Goal: Ask a question: Seek information or help from site administrators or community

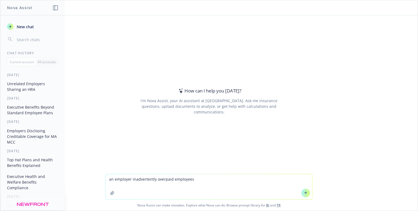
click at [217, 183] on textarea "an employer inadvertently overpaid employees" at bounding box center [209, 186] width 206 height 25
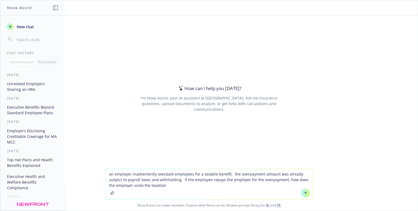
type textarea "an employer inadvertently overpaid employees for a taxable benefit. the overpay…"
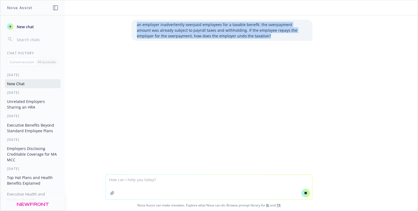
drag, startPoint x: 134, startPoint y: 23, endPoint x: 250, endPoint y: 37, distance: 116.3
click at [250, 37] on div "an employer inadvertently overpaid employees for a taxable benefit. the overpay…" at bounding box center [221, 30] width 181 height 21
copy p "an employer inadvertently overpaid employees for a taxable benefit. the overpay…"
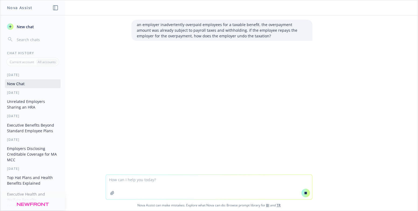
click at [406, 24] on div "an employer inadvertently overpaid employees for a taxable benefit. the overpay…" at bounding box center [208, 94] width 417 height 159
click at [396, 51] on div "an employer inadvertently overpaid employees for a taxable benefit. the overpay…" at bounding box center [208, 94] width 417 height 159
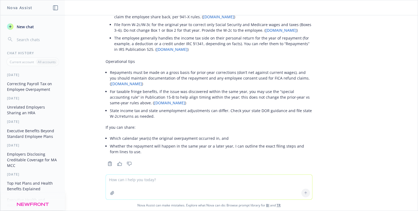
scroll to position [134, 0]
click at [378, 88] on div "an employer inadvertently overpaid employees for a taxable benefit. the overpay…" at bounding box center [208, 94] width 417 height 159
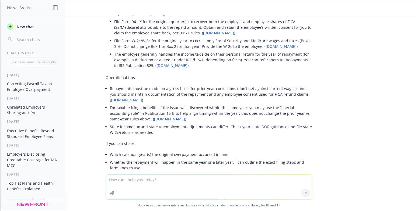
scroll to position [0, 0]
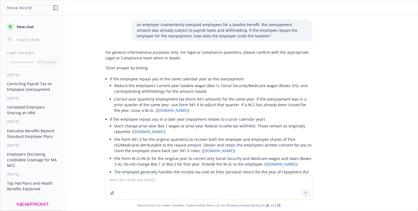
click at [385, 43] on div "an employer inadvertently overpaid employees for a taxable benefit. the overpay…" at bounding box center [208, 94] width 417 height 159
click at [396, 62] on div "an employer inadvertently overpaid employees for a taxable benefit. the overpay…" at bounding box center [208, 94] width 417 height 159
